Goal: Find contact information: Find contact information

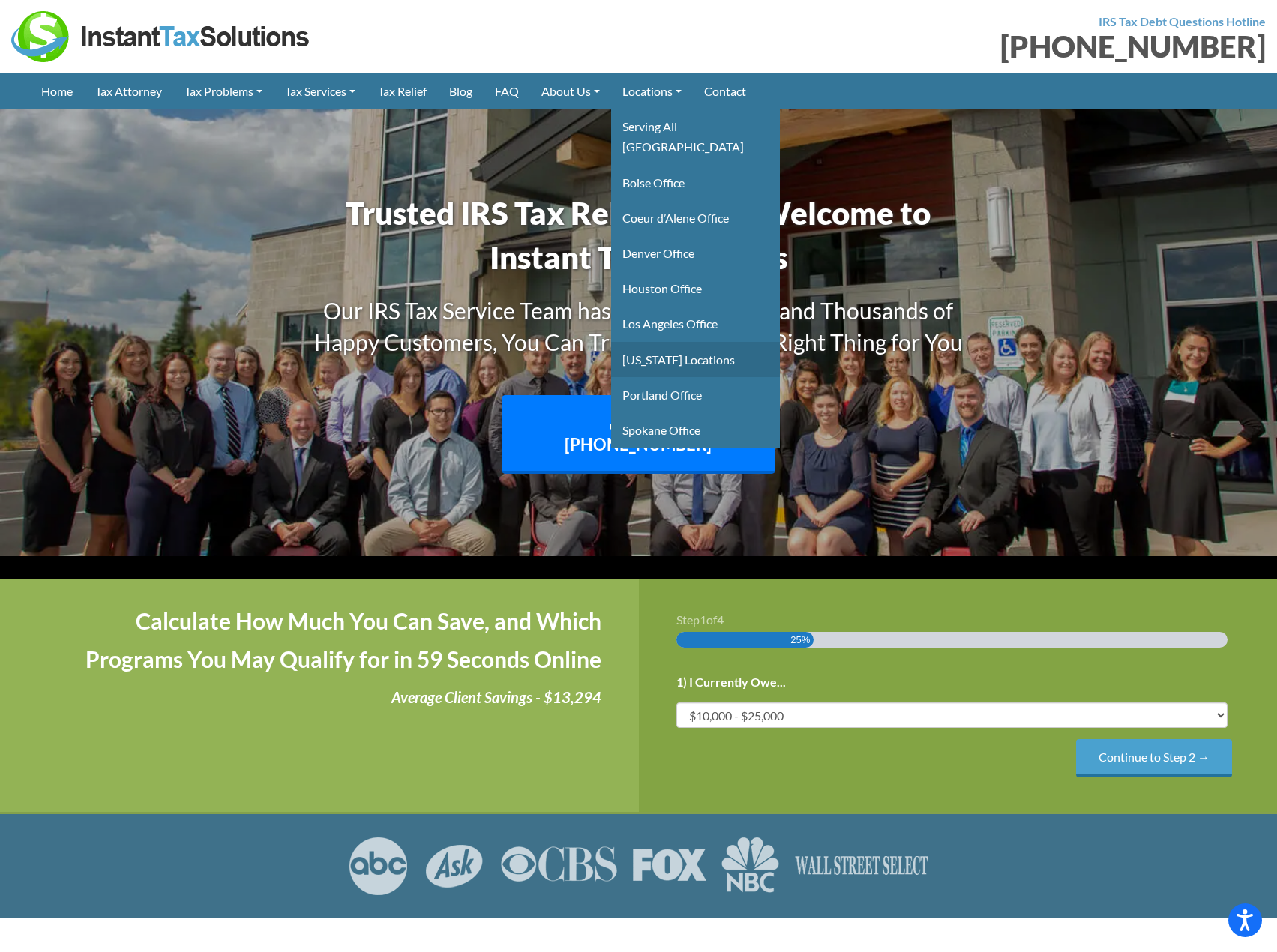
click at [705, 344] on link "Montana Locations" at bounding box center [695, 359] width 169 height 36
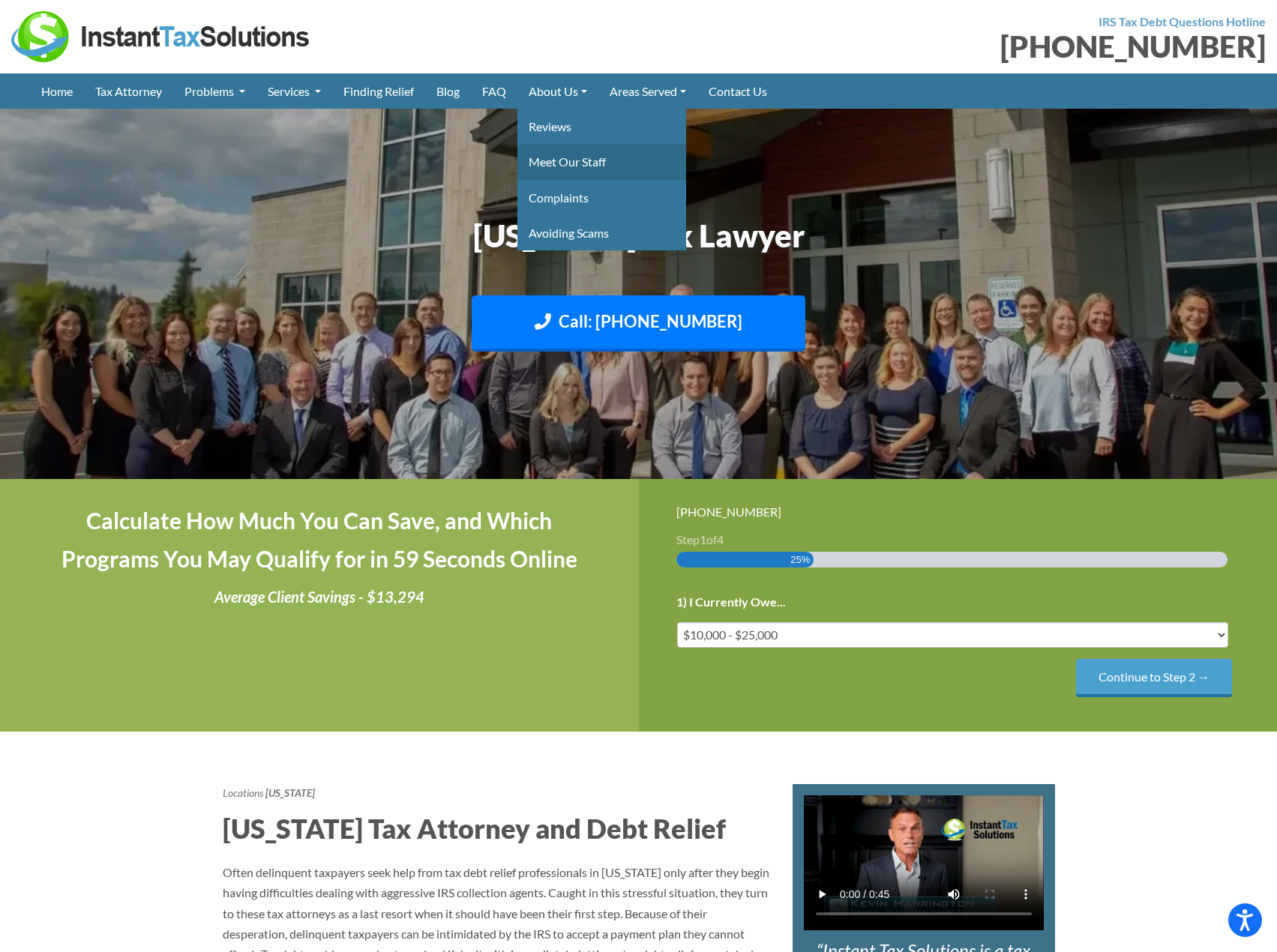
click at [564, 159] on link "Meet Our Staff" at bounding box center [601, 162] width 169 height 36
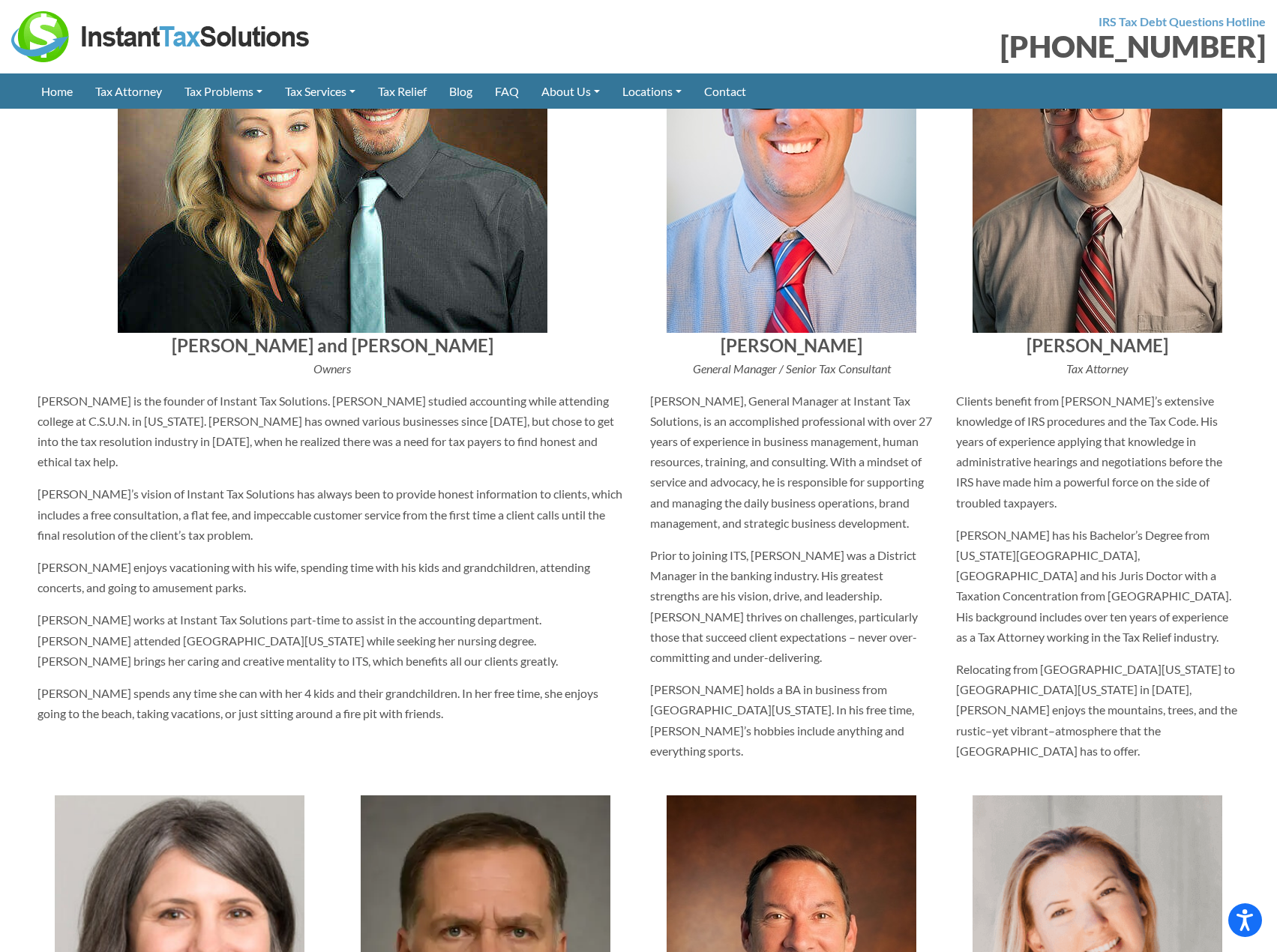
scroll to position [675, 0]
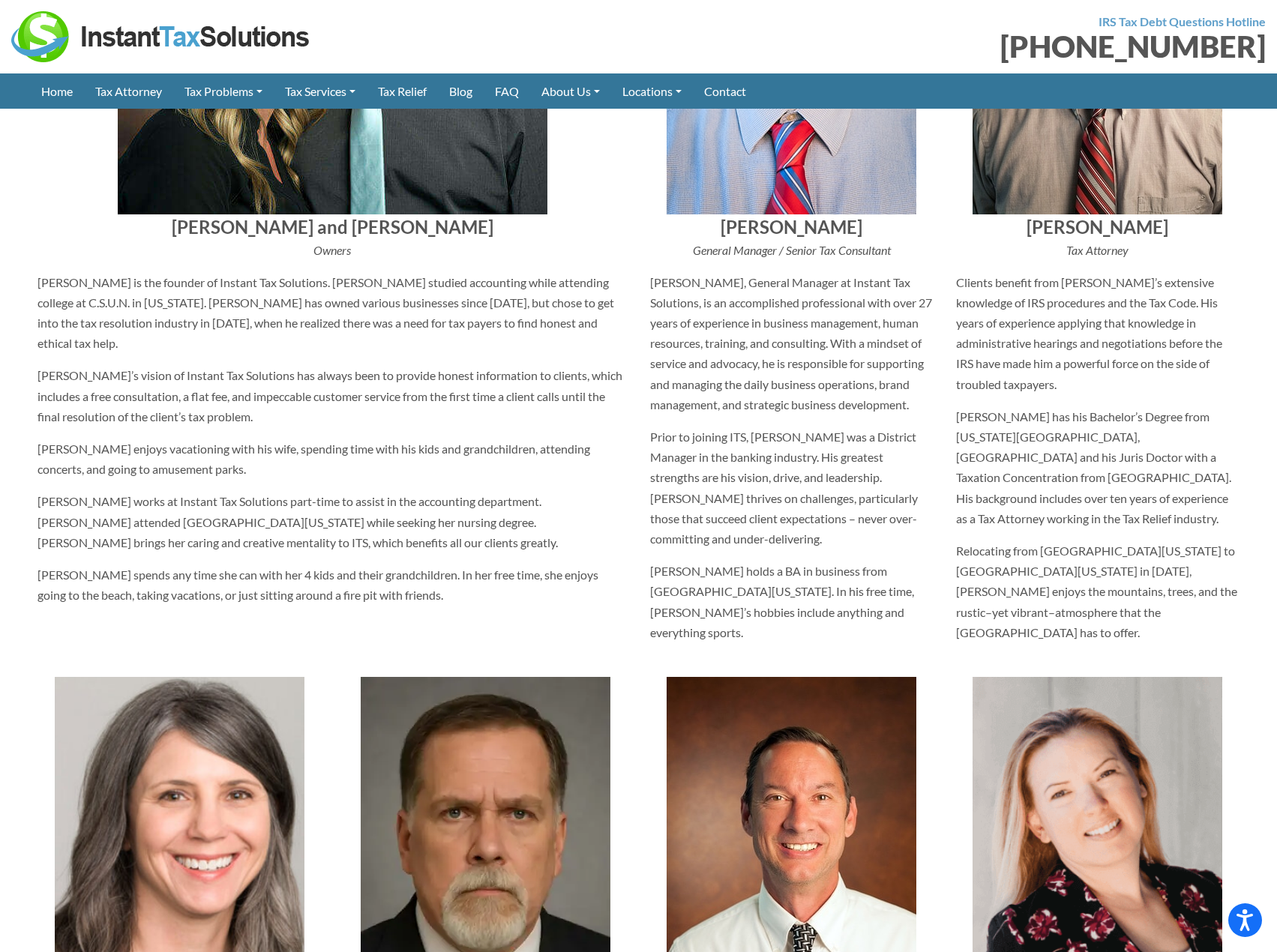
click at [65, 213] on div "Ian and Rebekah Woodman Owners Ian Woodman is the founder of Instant Tax Soluti…" at bounding box center [332, 247] width 613 height 815
click at [744, 93] on link "Contact" at bounding box center [725, 91] width 64 height 36
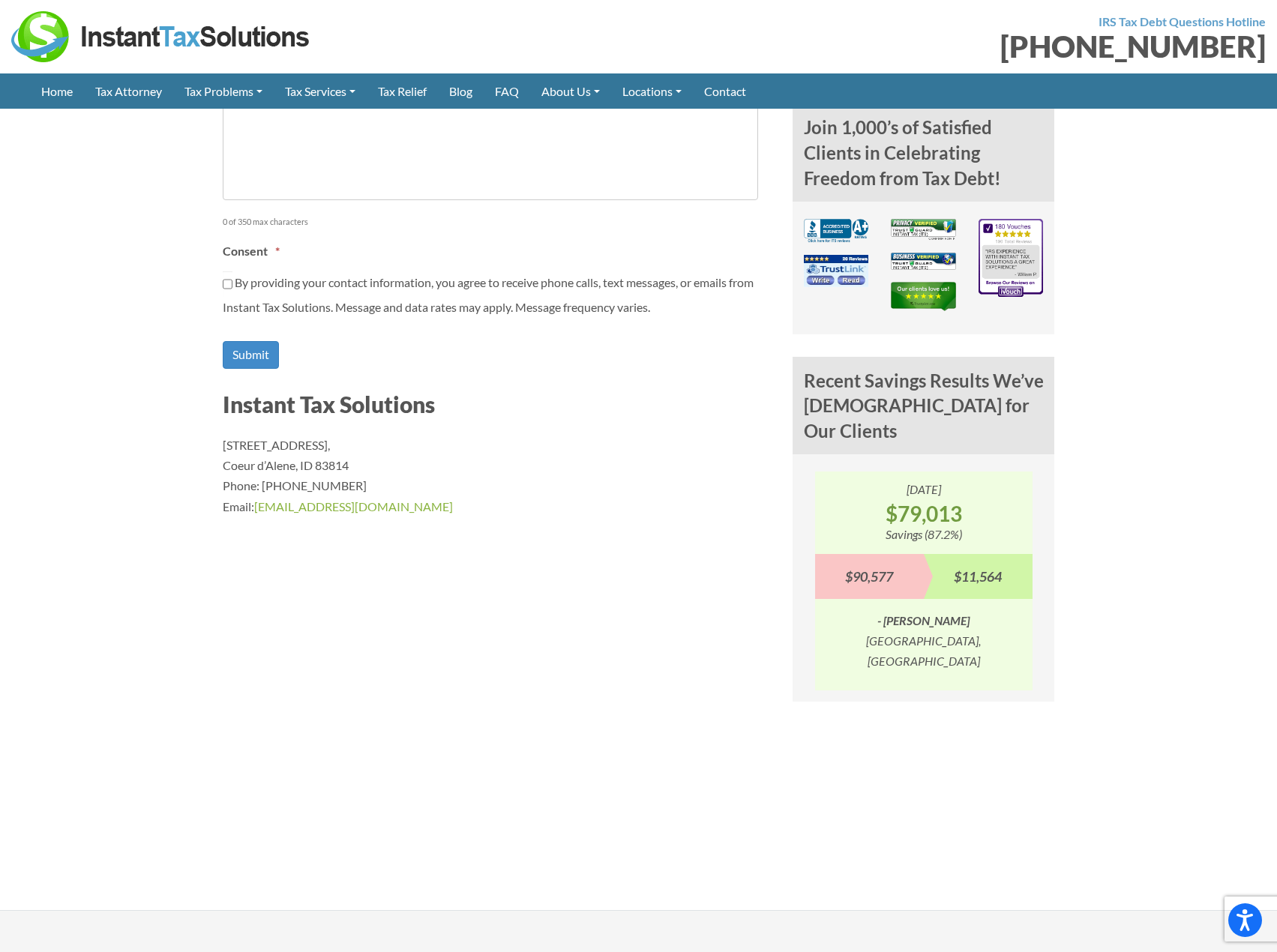
scroll to position [1124, 0]
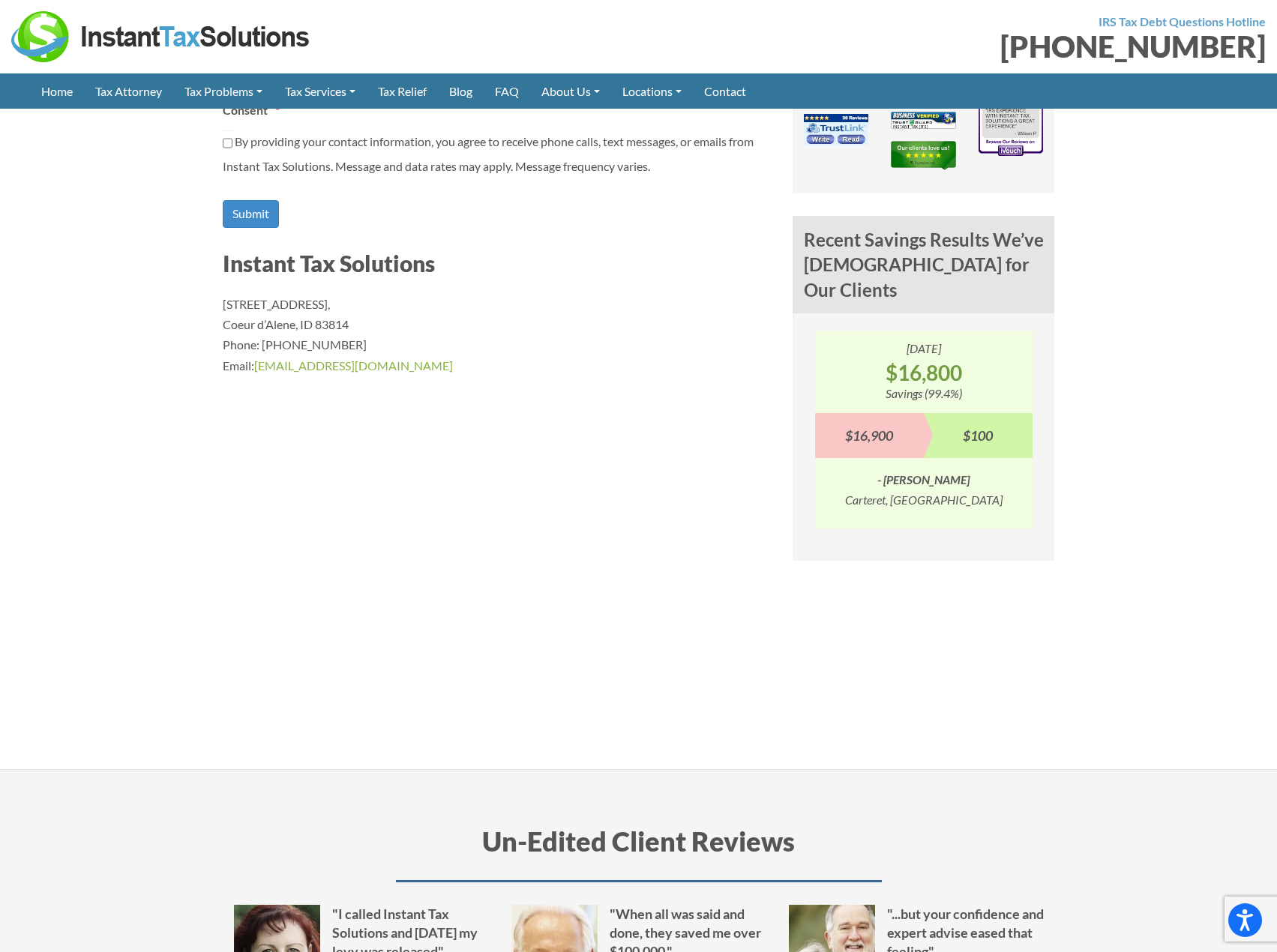
drag, startPoint x: 400, startPoint y: 367, endPoint x: 559, endPoint y: 306, distance: 170.3
click at [559, 306] on p "1110 W Park Pl STE 208, Coeur d’Alene, ID 83814 Phone: (888) 946-2999 Email: in…" at bounding box center [496, 335] width 547 height 82
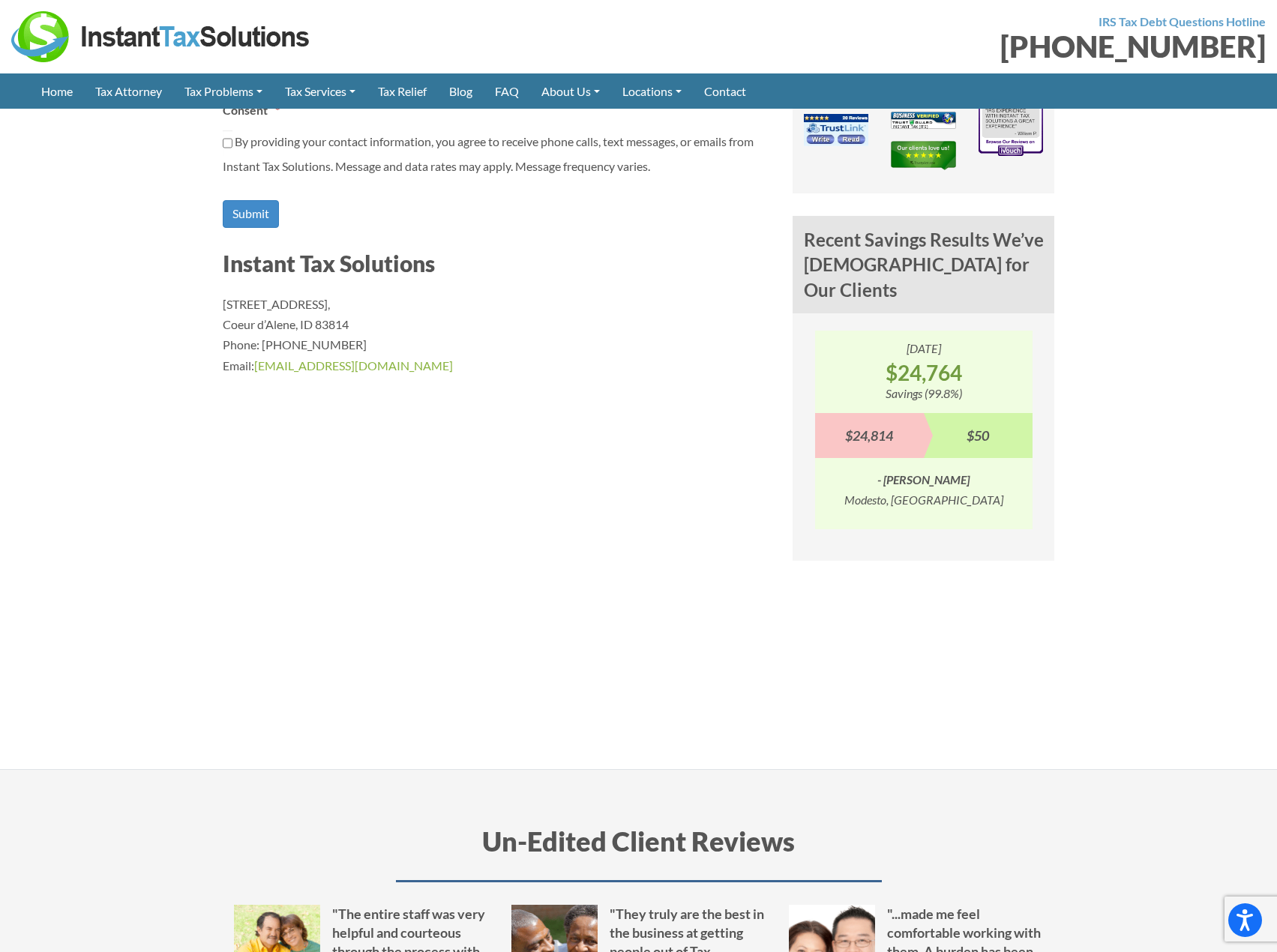
click at [85, 235] on section "Contact Us Contact Our Tax Relief Specialists Our Customer Care team is availab…" at bounding box center [638, 134] width 1277 height 1271
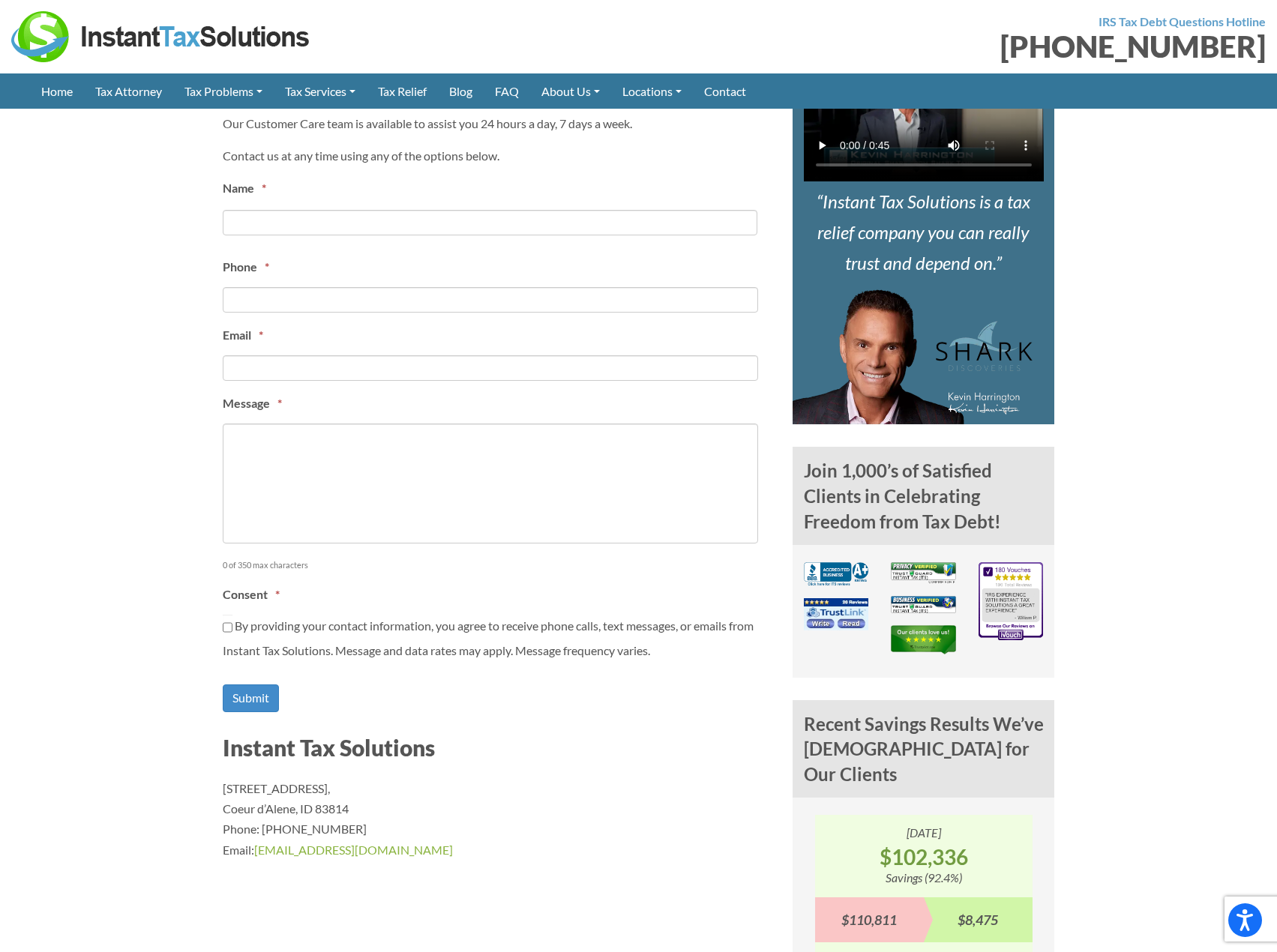
scroll to position [600, 0]
